Goal: Information Seeking & Learning: Find specific fact

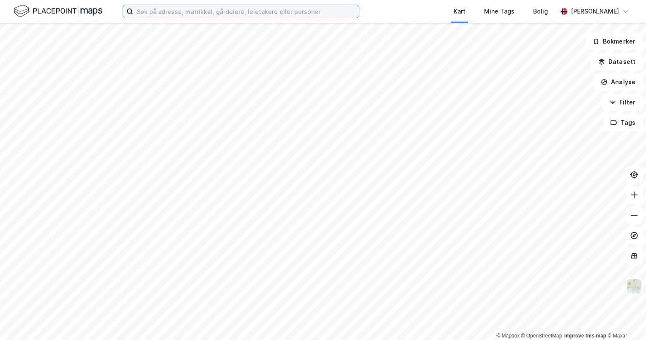
click at [203, 15] on input at bounding box center [246, 11] width 226 height 13
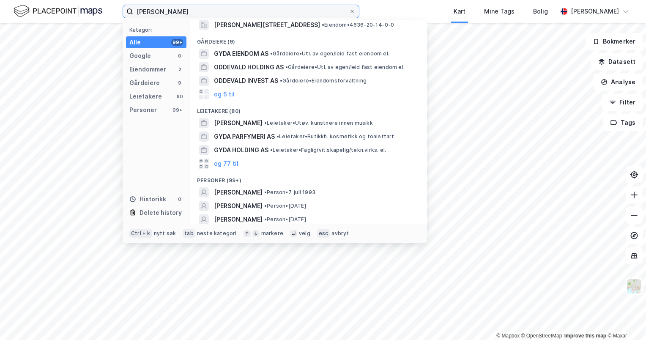
scroll to position [31, 0]
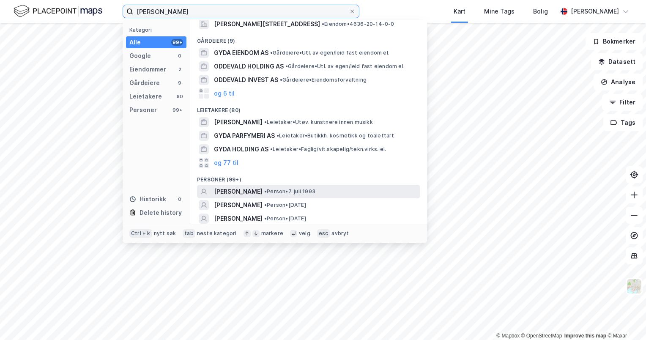
type input "[PERSON_NAME]"
click at [263, 189] on span "[PERSON_NAME]" at bounding box center [238, 191] width 49 height 10
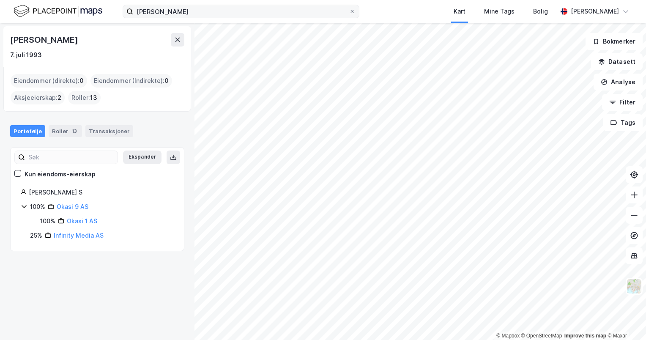
click at [349, 16] on label "[PERSON_NAME]" at bounding box center [241, 12] width 237 height 14
click at [349, 16] on input "[PERSON_NAME]" at bounding box center [241, 11] width 216 height 13
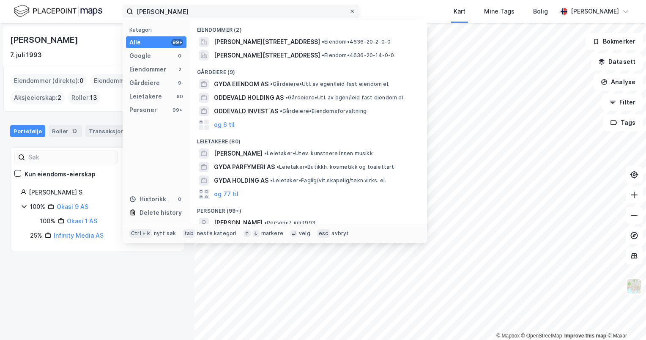
click at [352, 12] on icon at bounding box center [352, 11] width 3 height 3
click at [349, 12] on input "[PERSON_NAME]" at bounding box center [241, 11] width 216 height 13
